Goal: Information Seeking & Learning: Learn about a topic

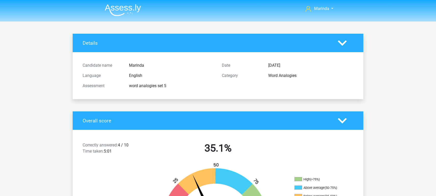
click at [121, 9] on img at bounding box center [123, 10] width 36 height 12
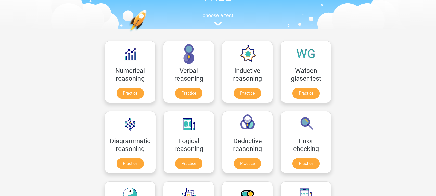
scroll to position [46, 0]
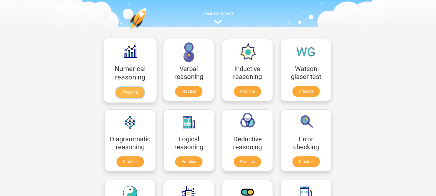
click at [132, 87] on link "Practice" at bounding box center [130, 92] width 29 height 11
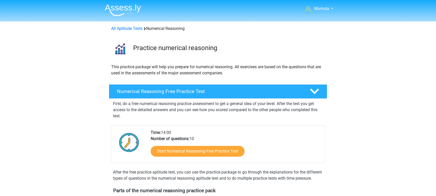
click at [119, 14] on img at bounding box center [123, 10] width 36 height 12
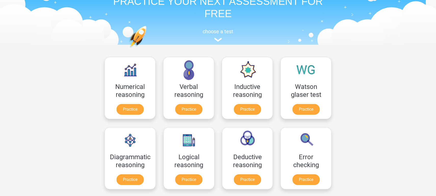
scroll to position [54, 0]
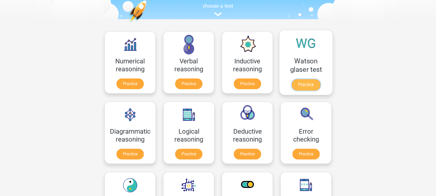
click at [302, 79] on link "Practice" at bounding box center [306, 84] width 29 height 11
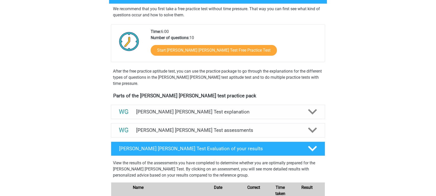
scroll to position [96, 0]
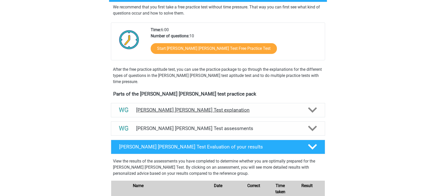
click at [317, 108] on div at bounding box center [312, 109] width 17 height 9
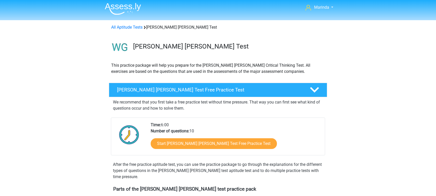
scroll to position [0, 0]
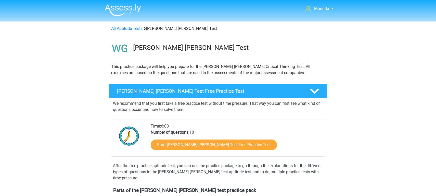
click at [128, 6] on img at bounding box center [123, 10] width 36 height 12
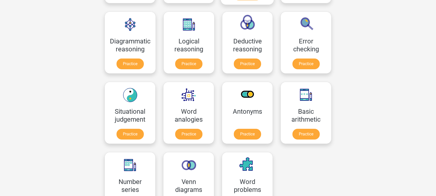
scroll to position [144, 0]
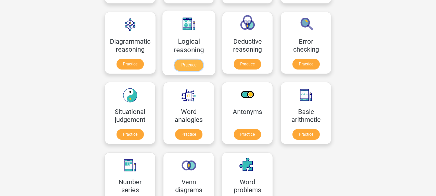
click at [190, 59] on link "Practice" at bounding box center [189, 64] width 29 height 11
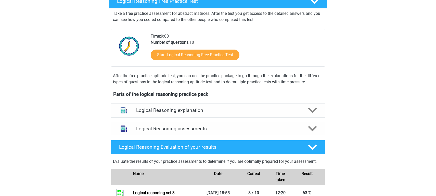
scroll to position [90, 0]
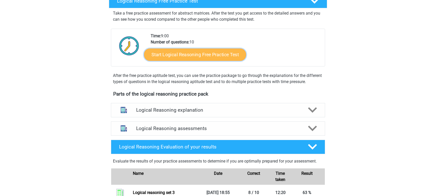
click at [218, 52] on link "Start Logical Reasoning Free Practice Test" at bounding box center [195, 54] width 102 height 12
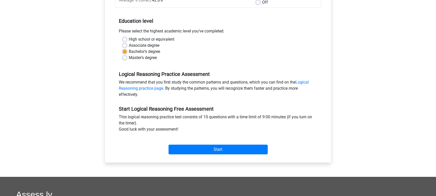
scroll to position [94, 0]
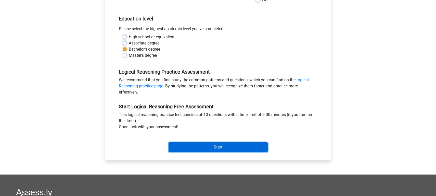
click at [227, 146] on input "Start" at bounding box center [218, 147] width 99 height 10
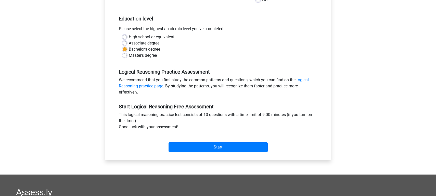
scroll to position [0, 0]
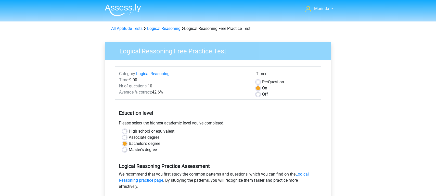
click at [125, 10] on img at bounding box center [123, 10] width 36 height 12
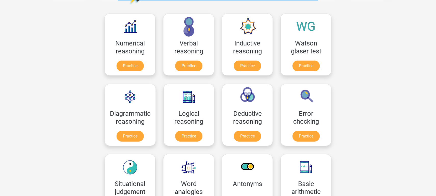
scroll to position [40, 0]
